Goal: Information Seeking & Learning: Learn about a topic

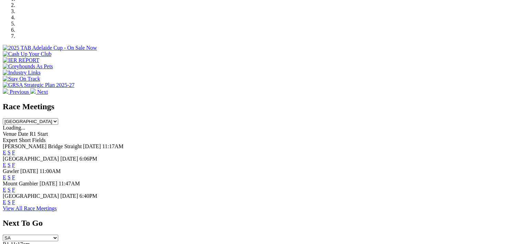
scroll to position [241, 0]
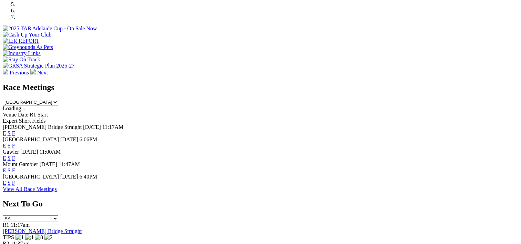
click at [6, 130] on link "E" at bounding box center [4, 133] width 3 height 6
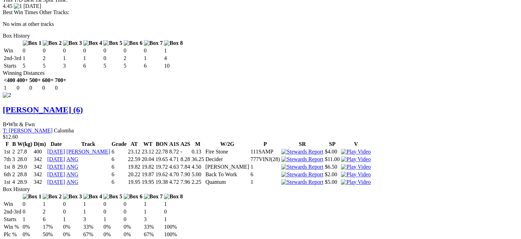
scroll to position [930, 0]
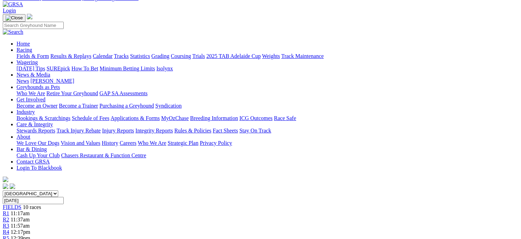
scroll to position [0, 0]
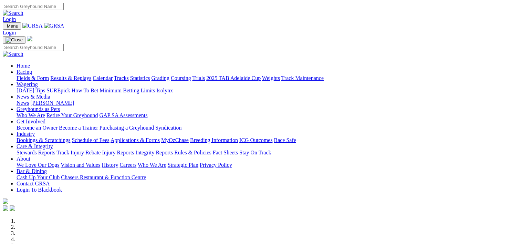
scroll to position [241, 0]
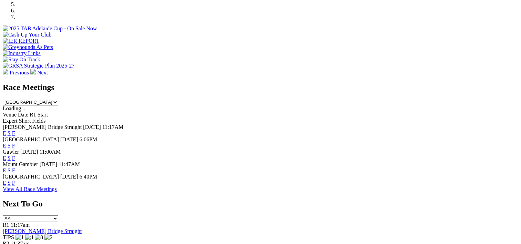
click at [11, 130] on link "S" at bounding box center [9, 133] width 3 height 6
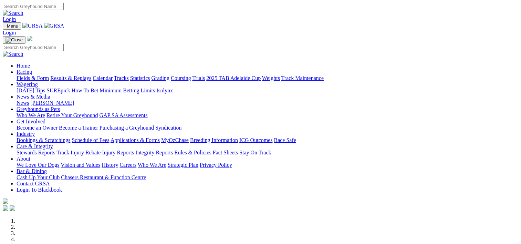
scroll to position [241, 0]
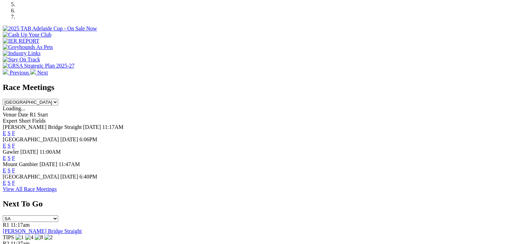
click at [15, 130] on link "F" at bounding box center [13, 133] width 3 height 6
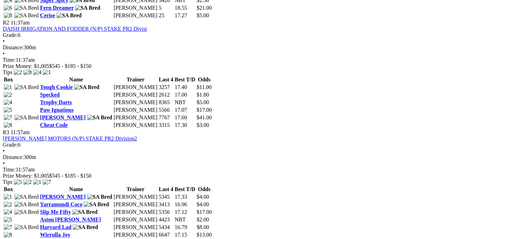
scroll to position [448, 0]
